Goal: Find specific page/section: Find specific page/section

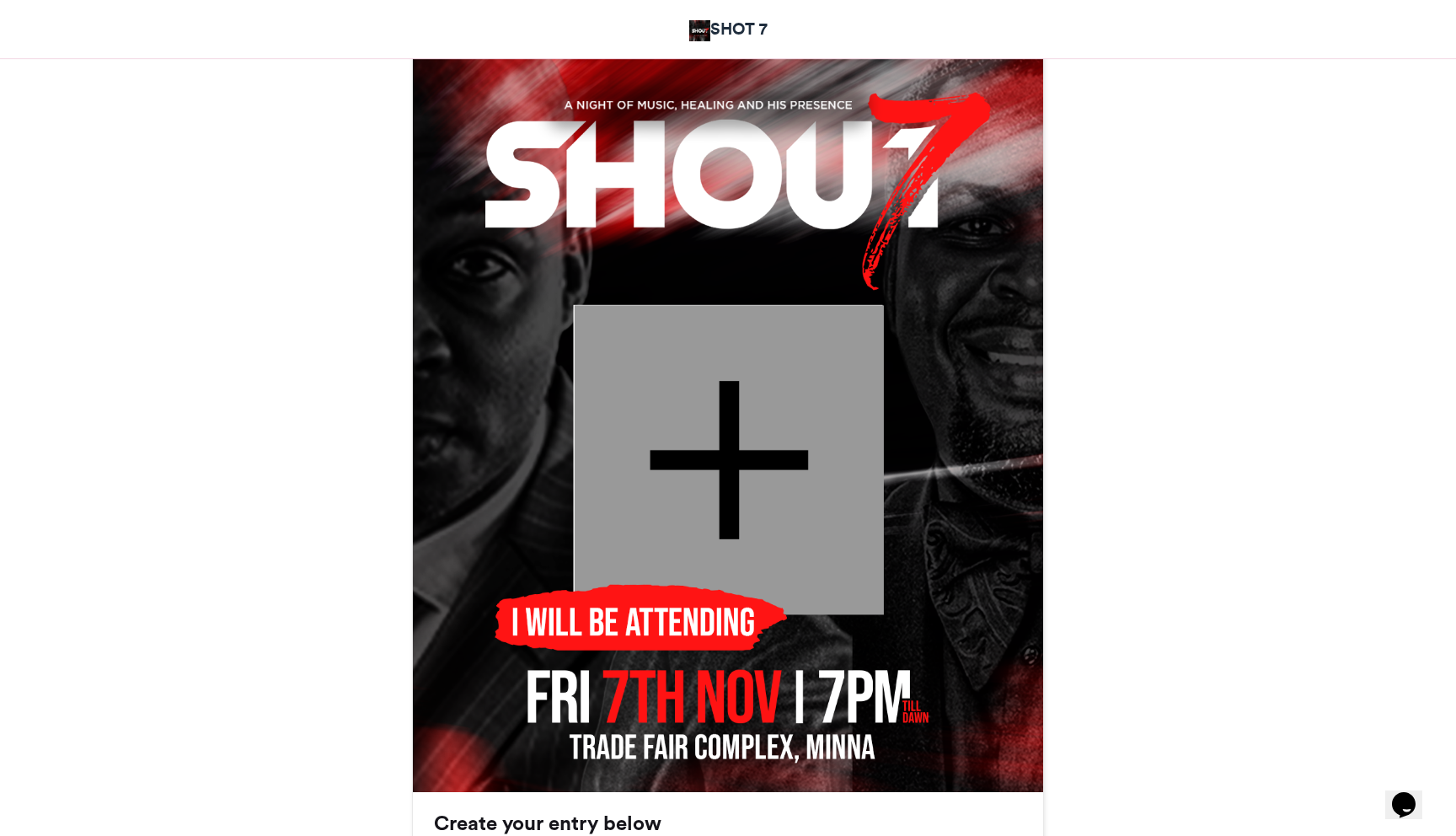
scroll to position [581, 0]
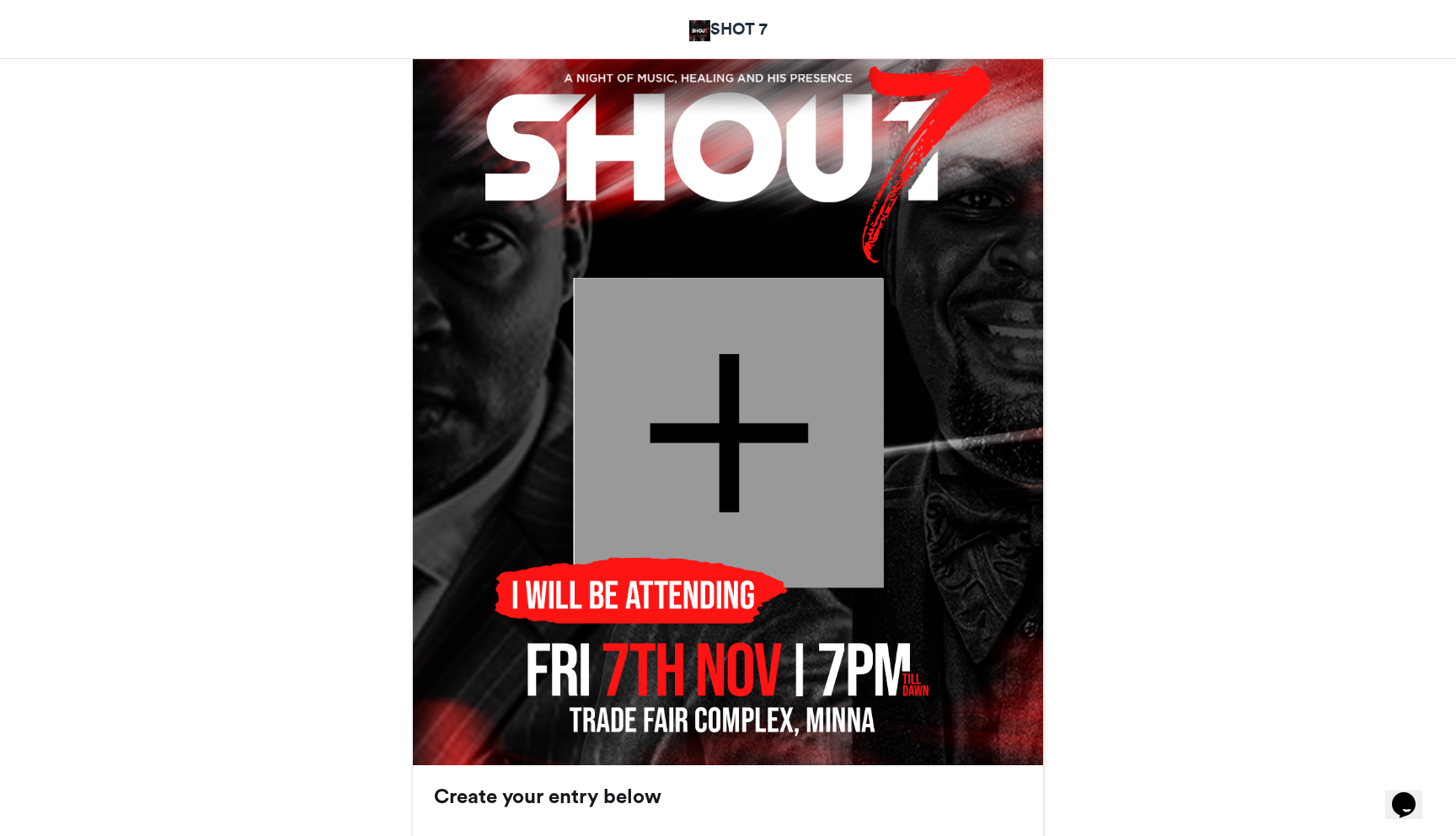
click at [313, 214] on div "Shout7 SHOT 7 1 hr ago 4 Views 0 0" at bounding box center [728, 483] width 961 height 1587
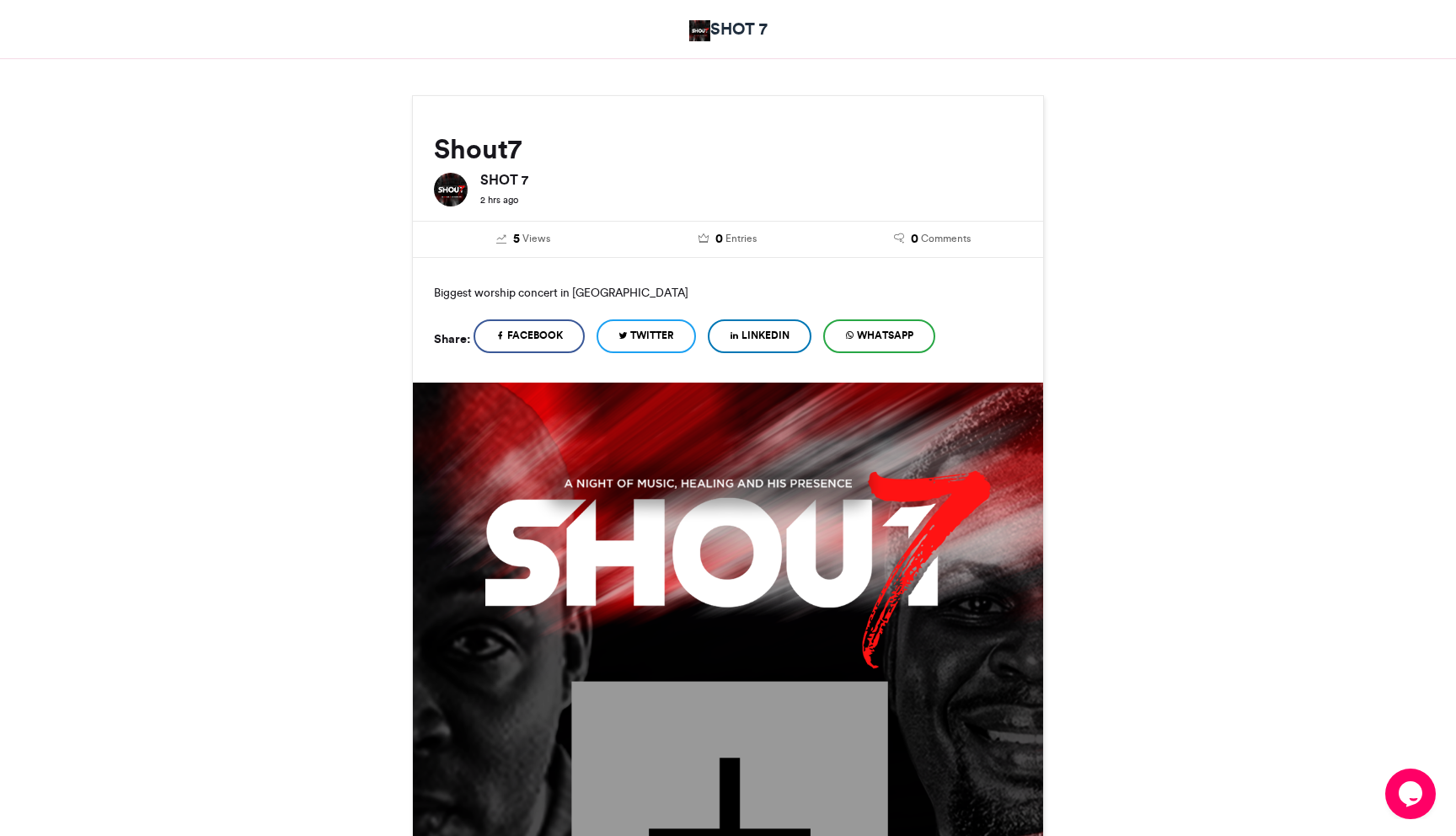
scroll to position [135, 0]
